Goal: Check status

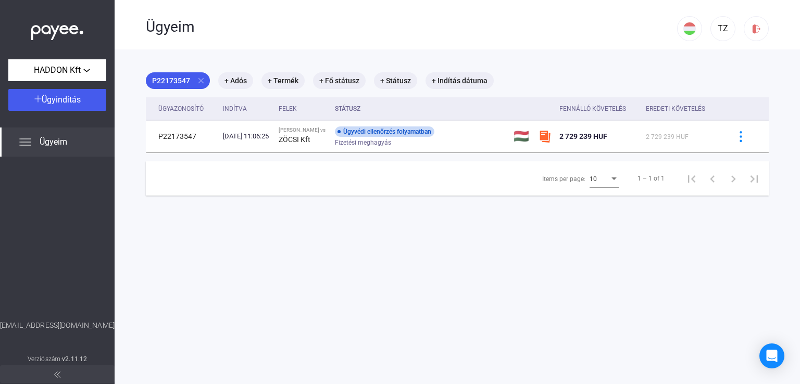
click at [23, 142] on img at bounding box center [25, 142] width 12 height 12
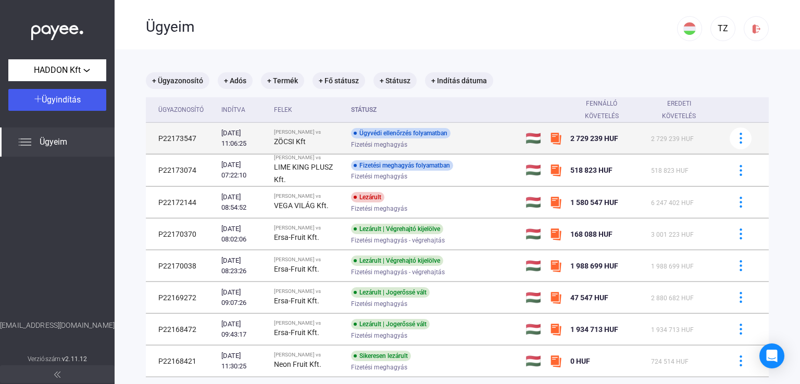
click at [416, 136] on div "Ügyvédi ellenőrzés folyamatban" at bounding box center [400, 133] width 99 height 10
